Goal: Transaction & Acquisition: Purchase product/service

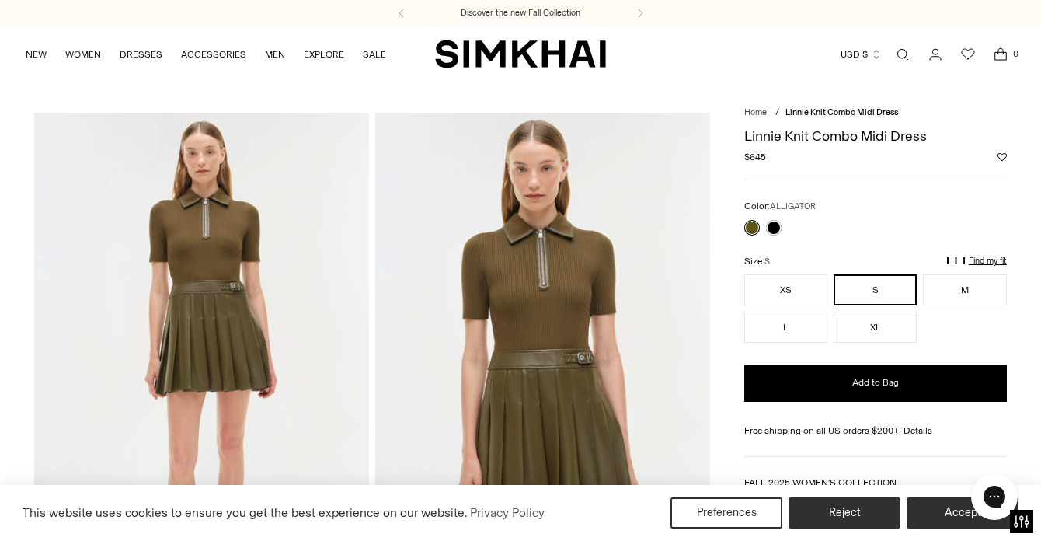
scroll to position [444, 0]
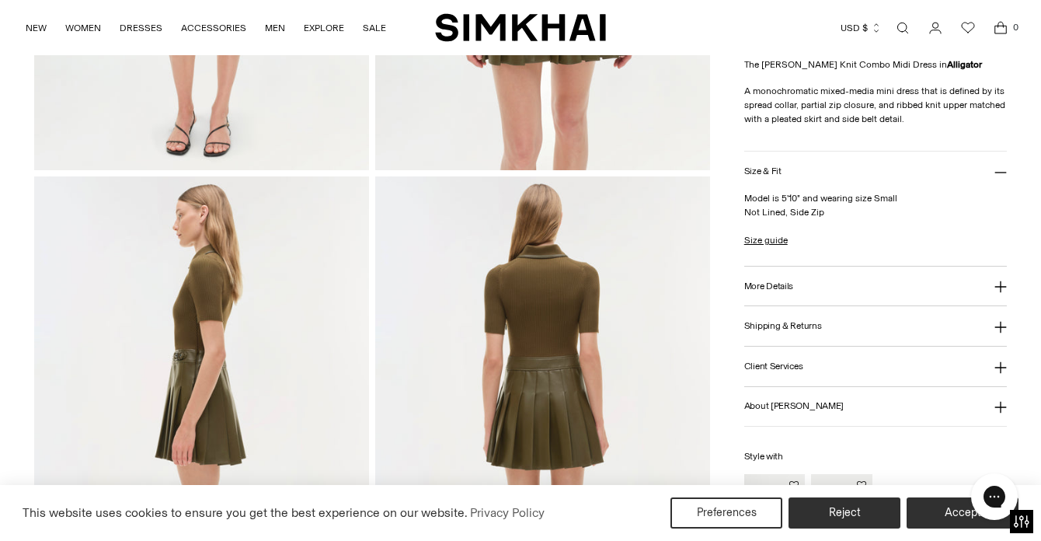
click at [757, 127] on div "Linnie Knit Combo Midi Dress Regular price $645 Unit price / per Color: ALLIGAT…" at bounding box center [875, 120] width 263 height 890
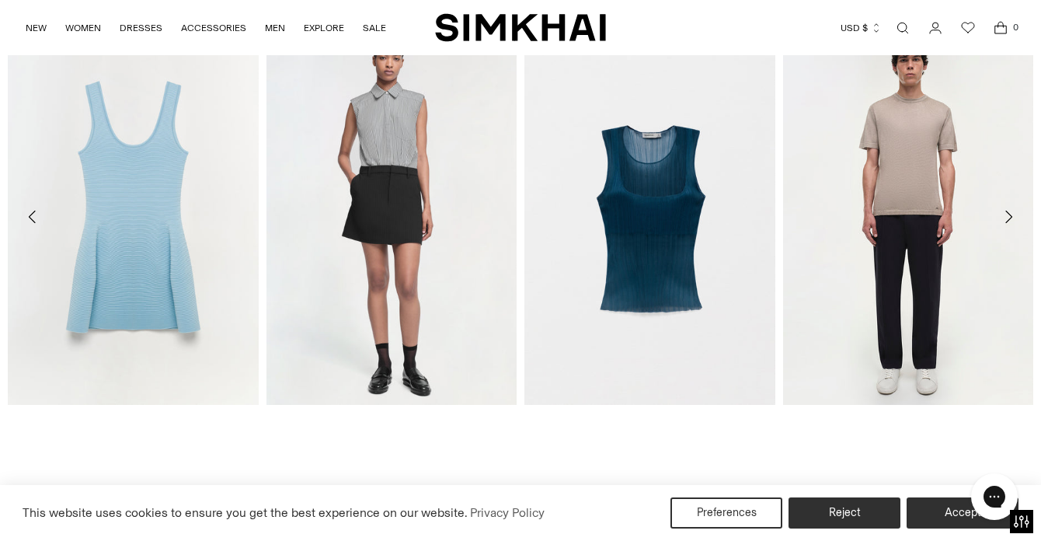
scroll to position [1719, 0]
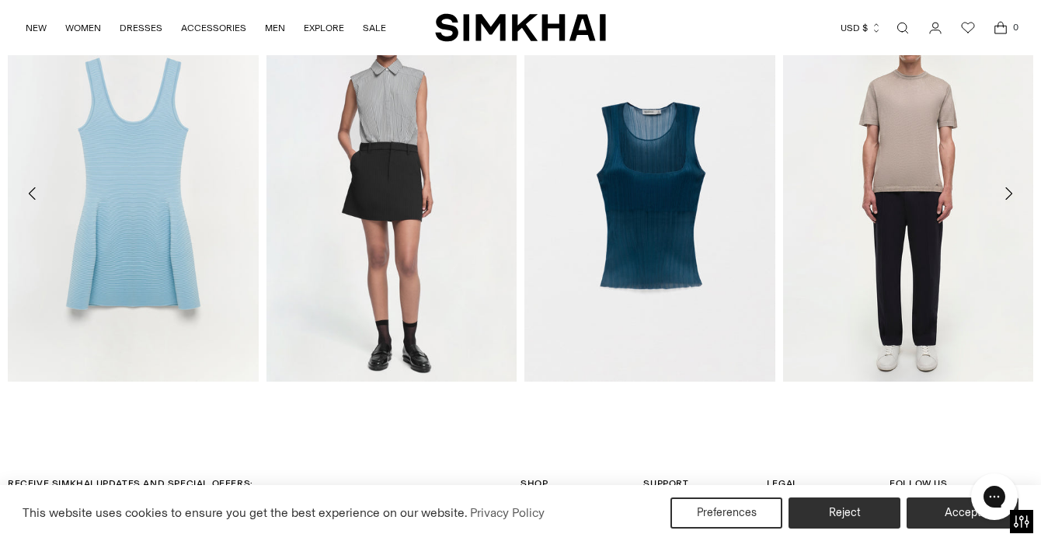
click at [1005, 192] on icon "Move to next carousel slide" at bounding box center [1008, 193] width 19 height 19
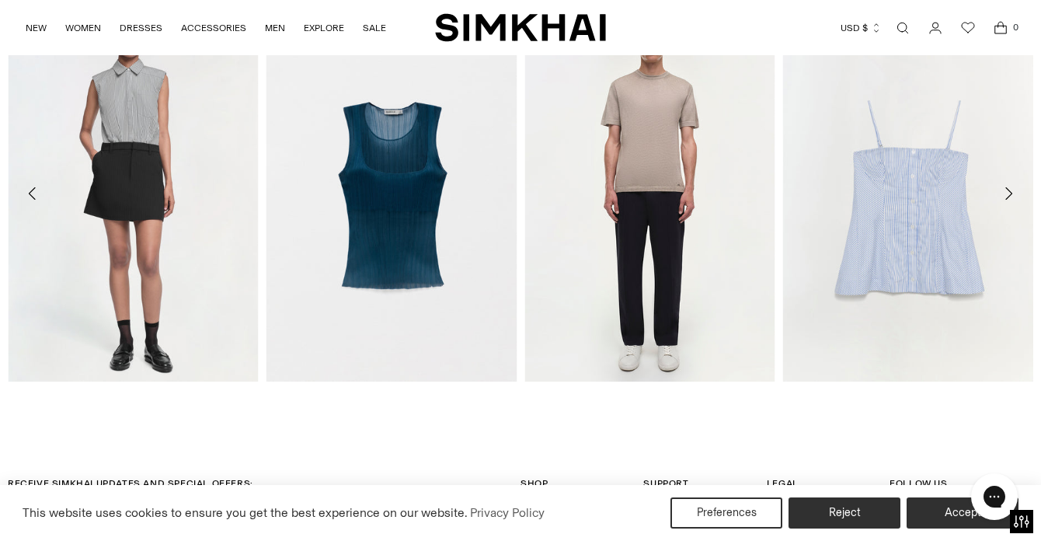
click at [1006, 193] on icon "Move to next carousel slide" at bounding box center [1008, 193] width 19 height 19
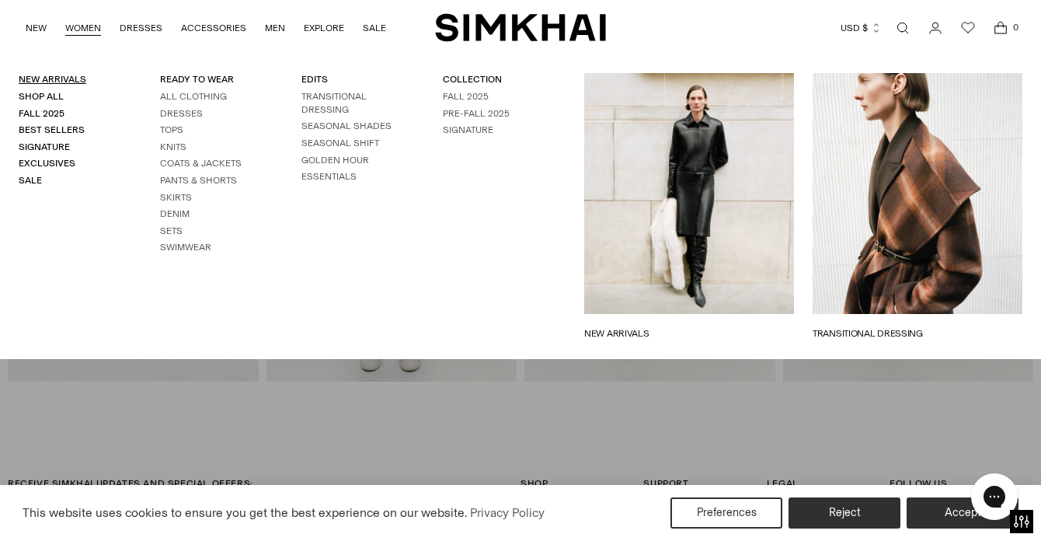
click at [70, 78] on link "New Arrivals" at bounding box center [53, 79] width 68 height 11
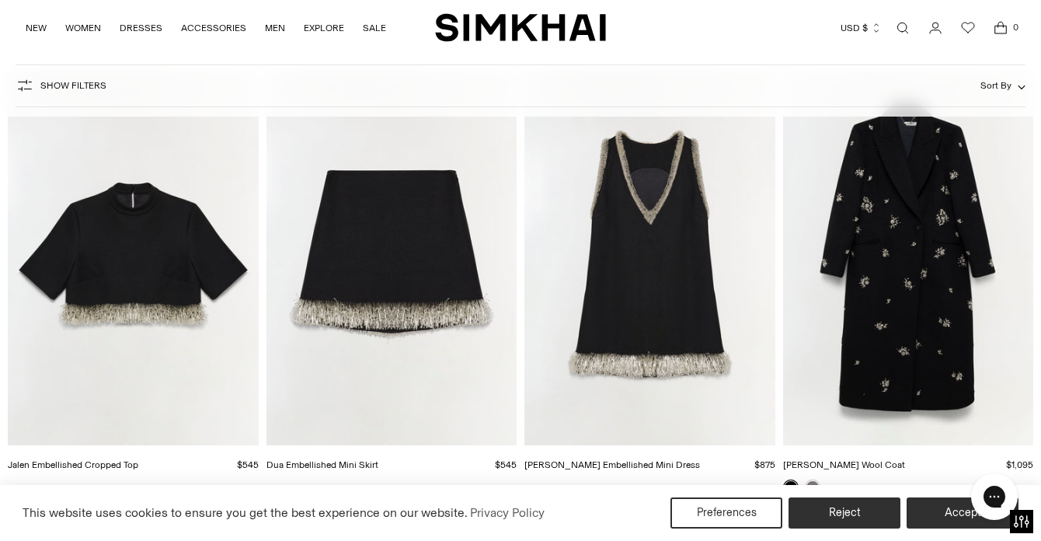
scroll to position [4786, 0]
